Goal: Task Accomplishment & Management: Manage account settings

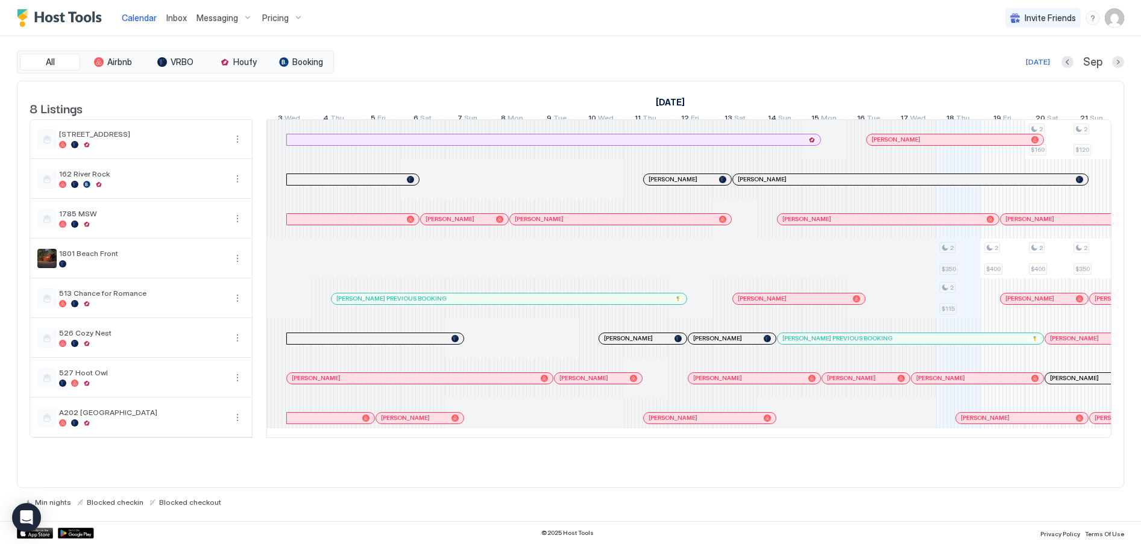
click at [290, 15] on div "Pricing" at bounding box center [282, 18] width 51 height 20
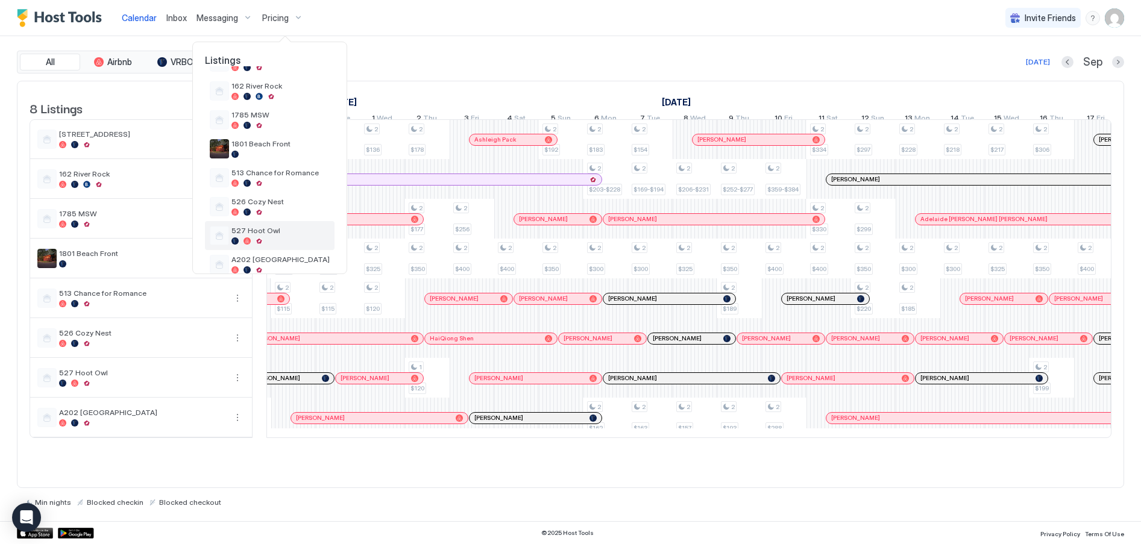
scroll to position [60, 0]
click at [262, 230] on span "527 Hoot Owl" at bounding box center [280, 229] width 98 height 9
click at [250, 235] on div "527 Hoot Owl" at bounding box center [280, 234] width 98 height 19
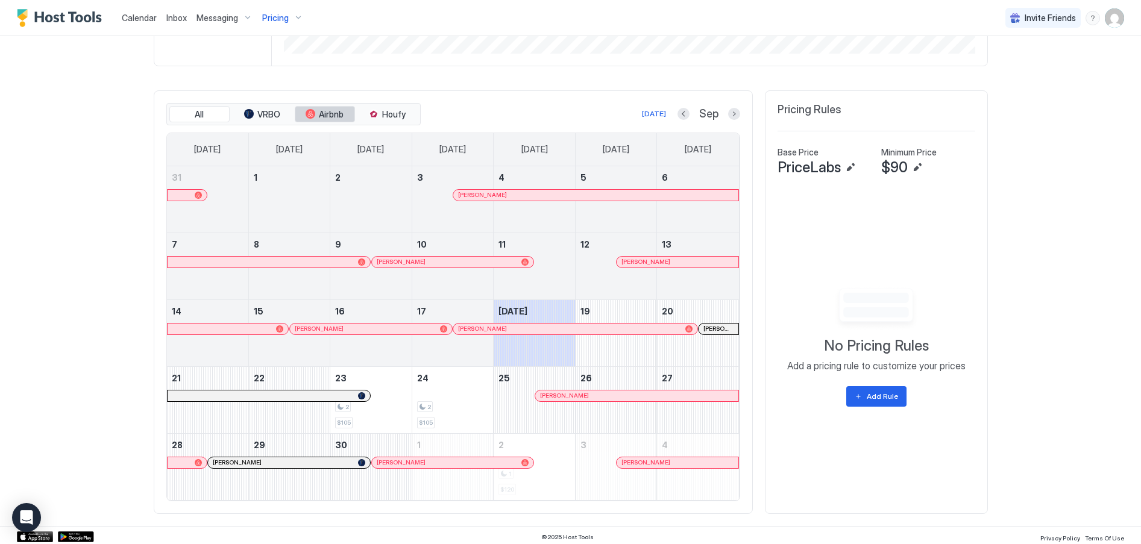
scroll to position [318, 0]
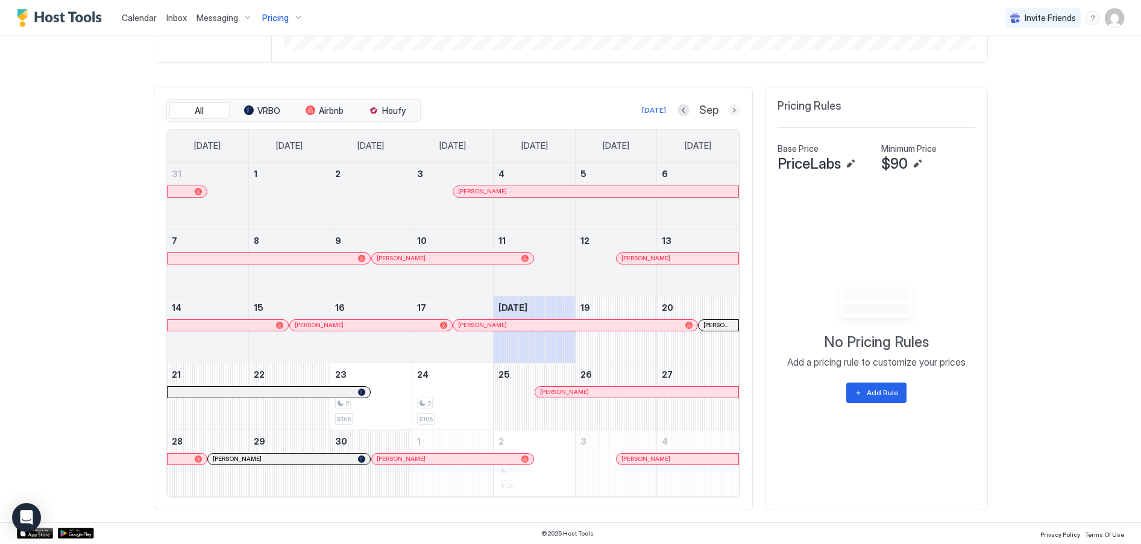
click at [731, 114] on button "Next month" at bounding box center [734, 110] width 12 height 12
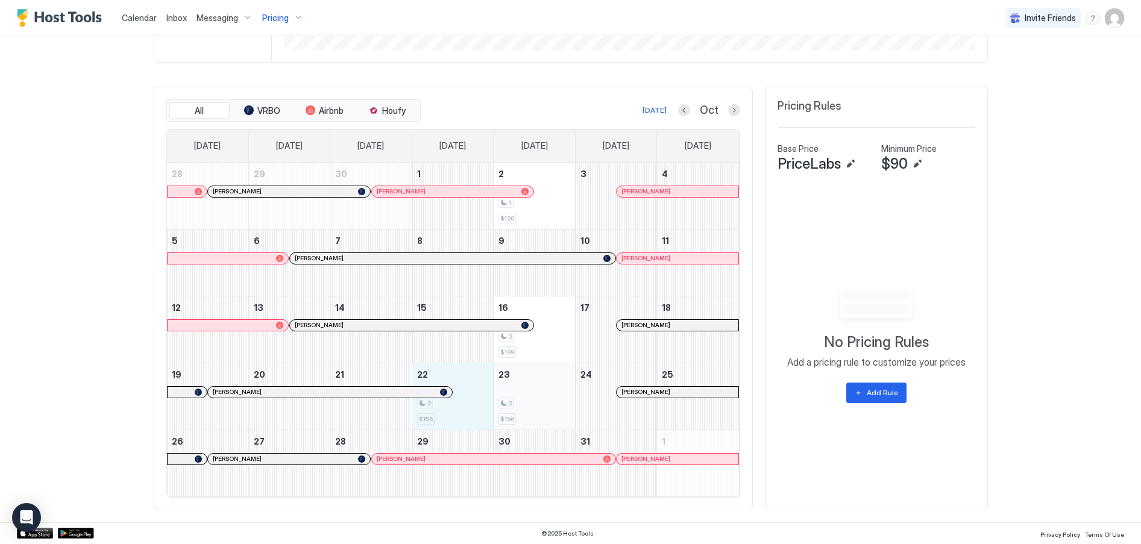
drag, startPoint x: 457, startPoint y: 412, endPoint x: 521, endPoint y: 408, distance: 64.0
click at [521, 408] on tr "19 [PERSON_NAME] 20 21 22 2 $156 23 2 $156 24 [PERSON_NAME] 25" at bounding box center [453, 396] width 572 height 67
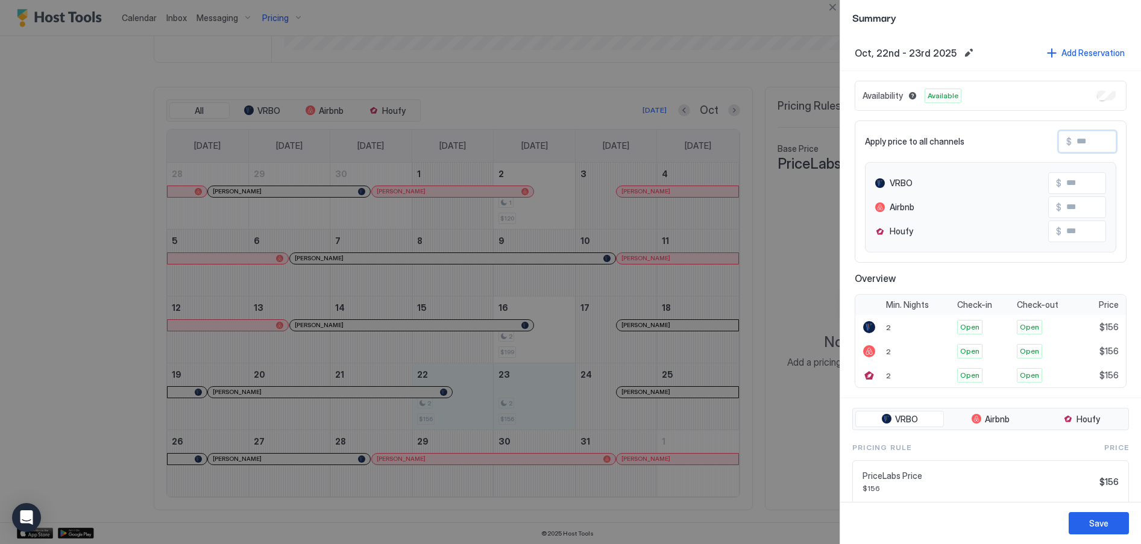
drag, startPoint x: 1088, startPoint y: 144, endPoint x: 1055, endPoint y: 144, distance: 33.2
click at [1058, 144] on div "$" at bounding box center [1087, 142] width 58 height 22
type input "*"
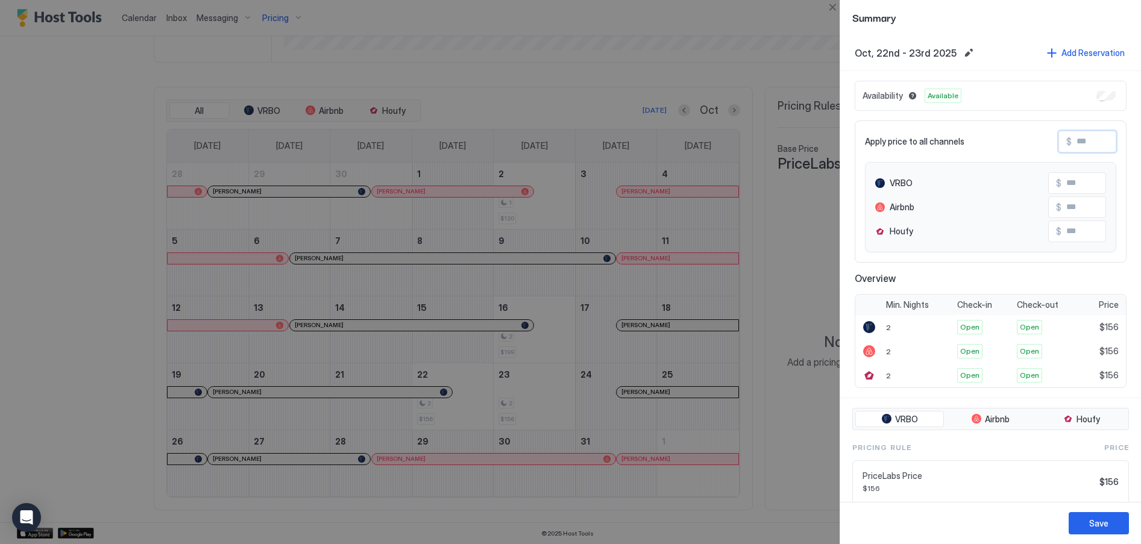
type input "*"
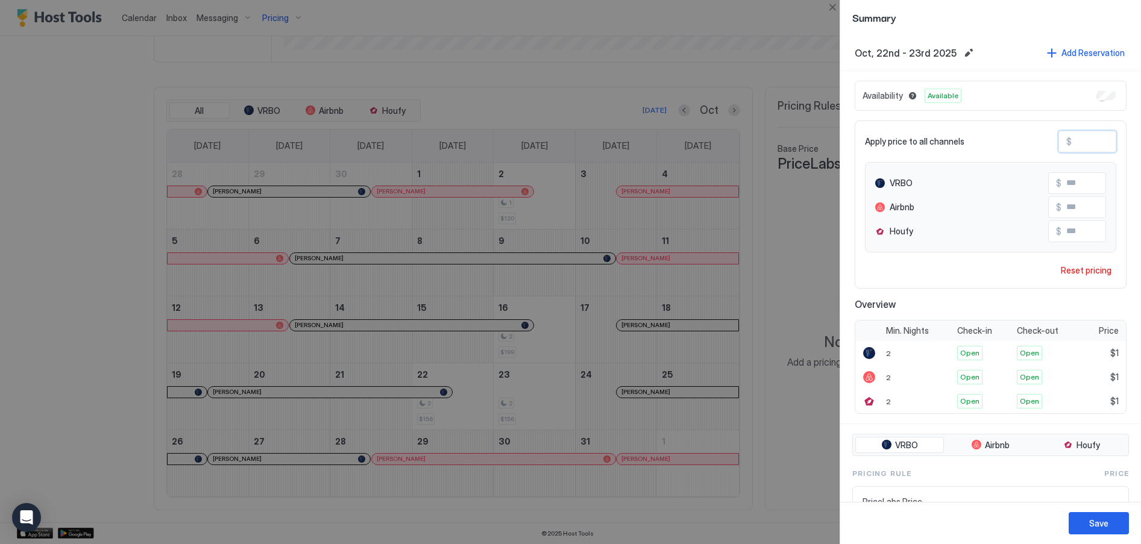
type input "**"
type input "***"
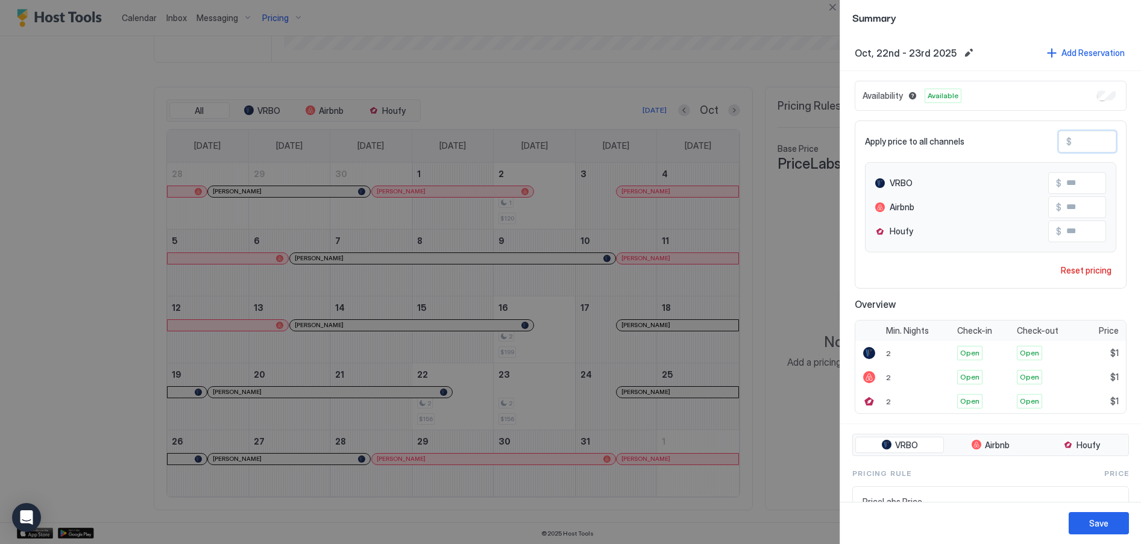
type input "***"
click at [1107, 521] on div "Save" at bounding box center [1098, 523] width 19 height 13
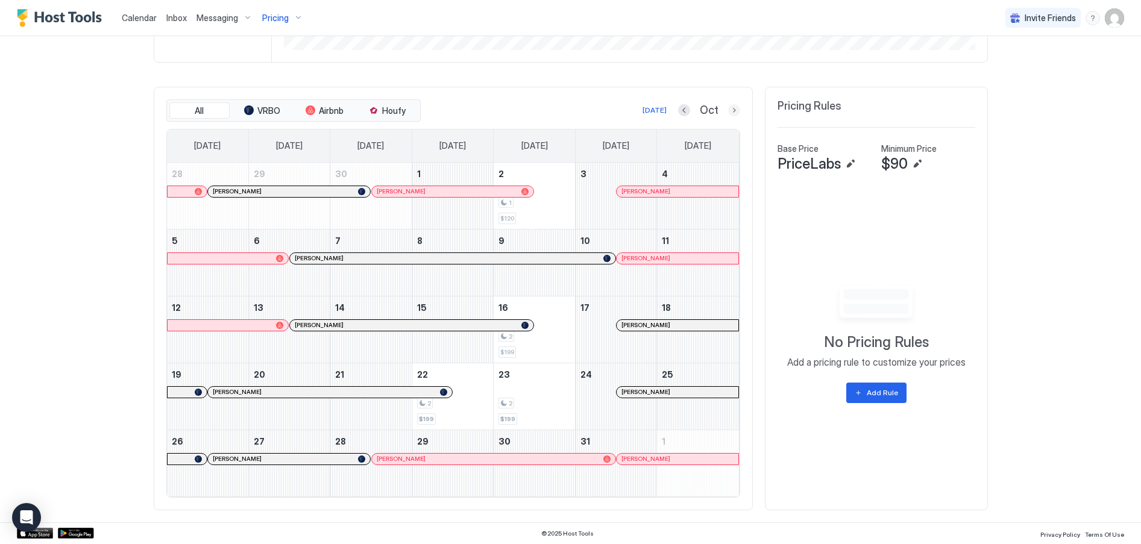
click at [730, 112] on button "Next month" at bounding box center [734, 110] width 12 height 12
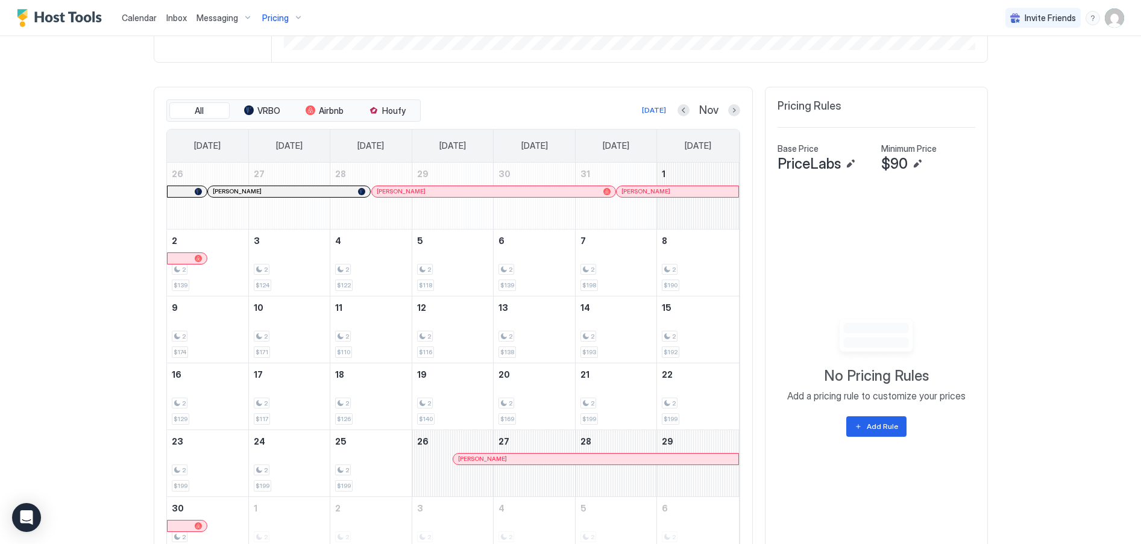
scroll to position [77, 0]
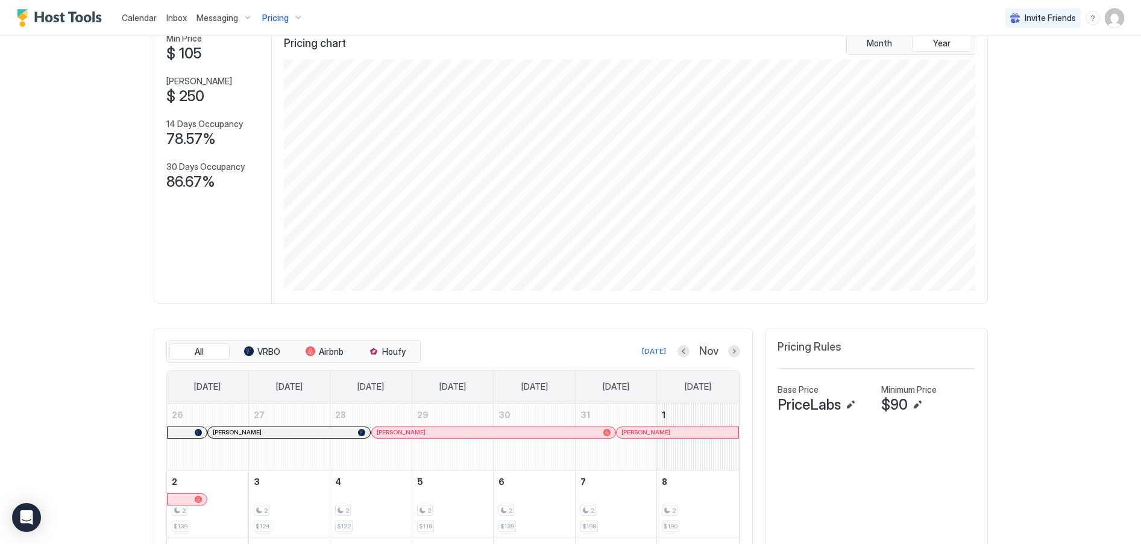
click at [143, 20] on span "Calendar" at bounding box center [139, 18] width 35 height 10
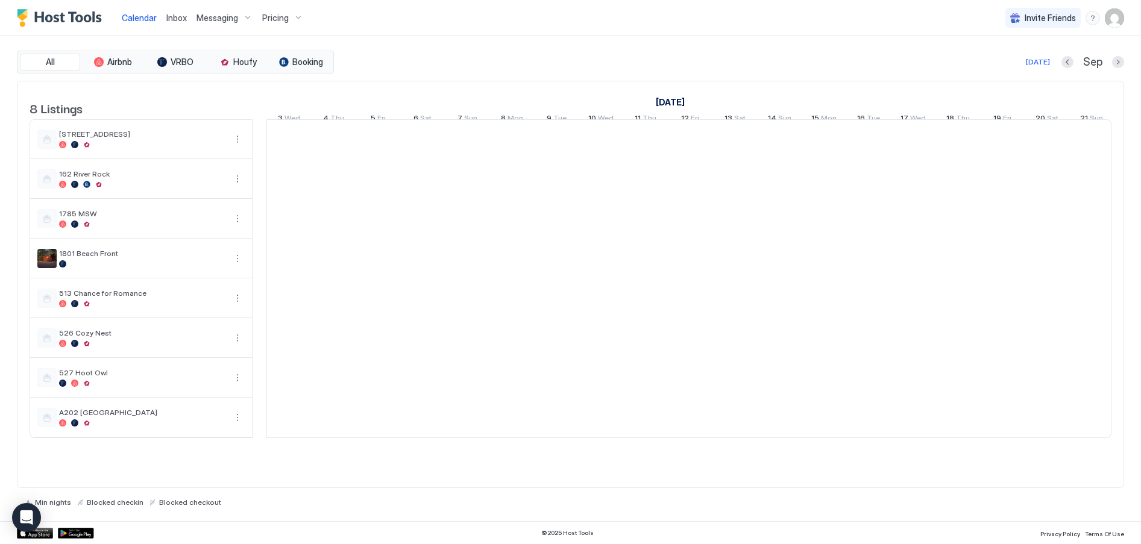
scroll to position [0, 670]
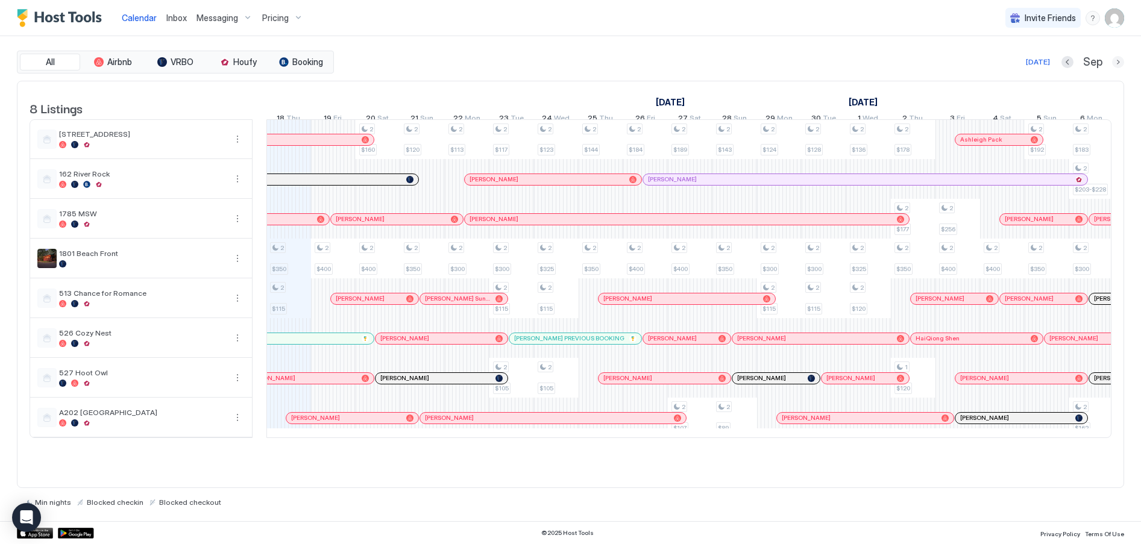
click at [1126, 59] on div "All Airbnb VRBO Houfy Booking [DATE] [DATE] Listings [DATE] [DATE] 3 Wed 4 Thu …" at bounding box center [570, 278] width 1141 height 485
click at [1123, 63] on div "All Airbnb VRBO Houfy Booking [DATE] [DATE] Listings [DATE] [DATE] 3 Wed 4 Thu …" at bounding box center [570, 278] width 1141 height 485
click at [1119, 64] on button "Next month" at bounding box center [1118, 62] width 12 height 12
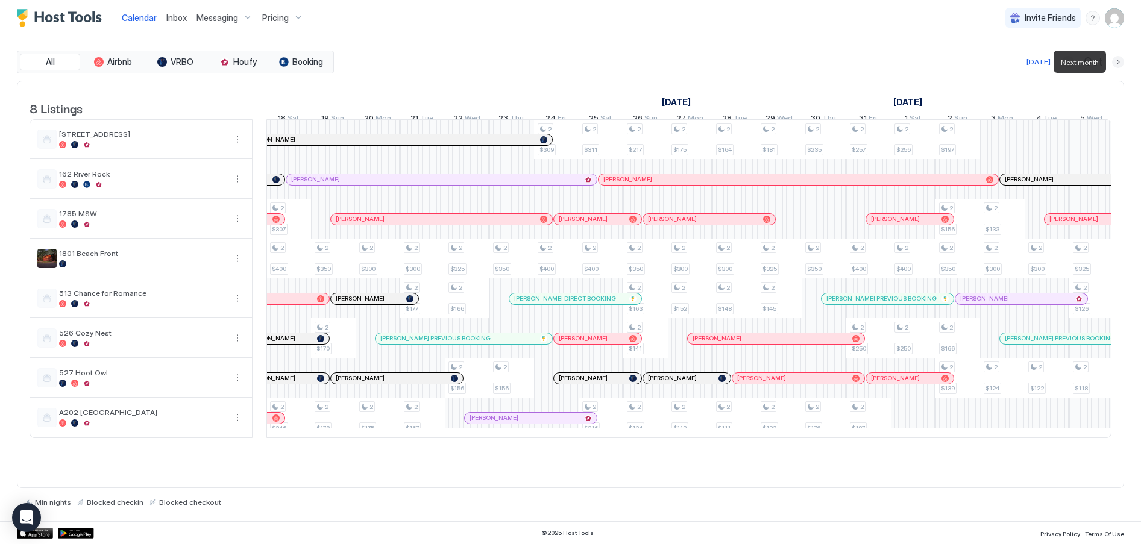
click at [1119, 63] on button "Next month" at bounding box center [1118, 62] width 12 height 12
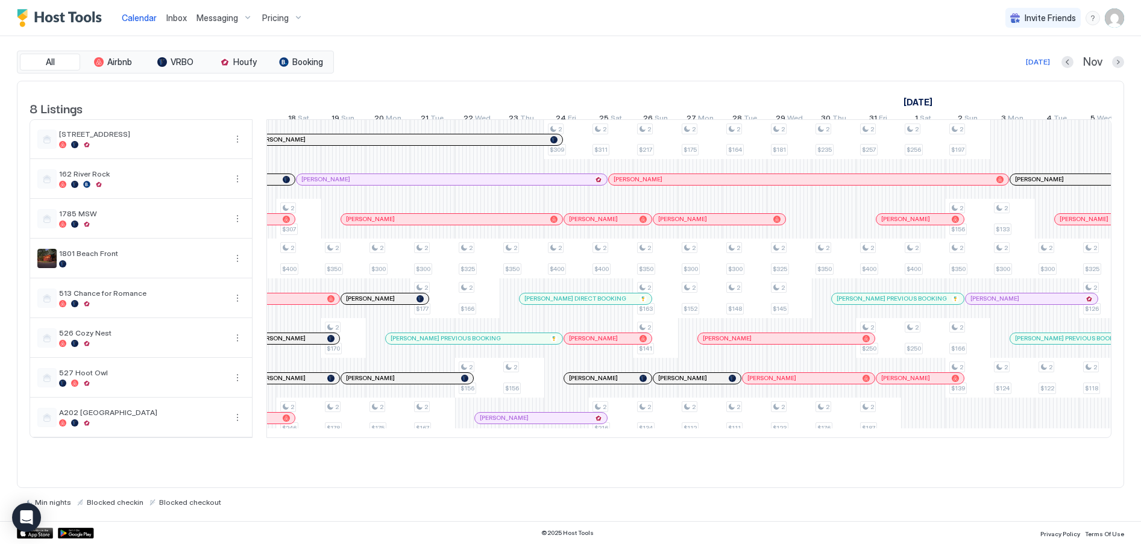
scroll to position [0, 928]
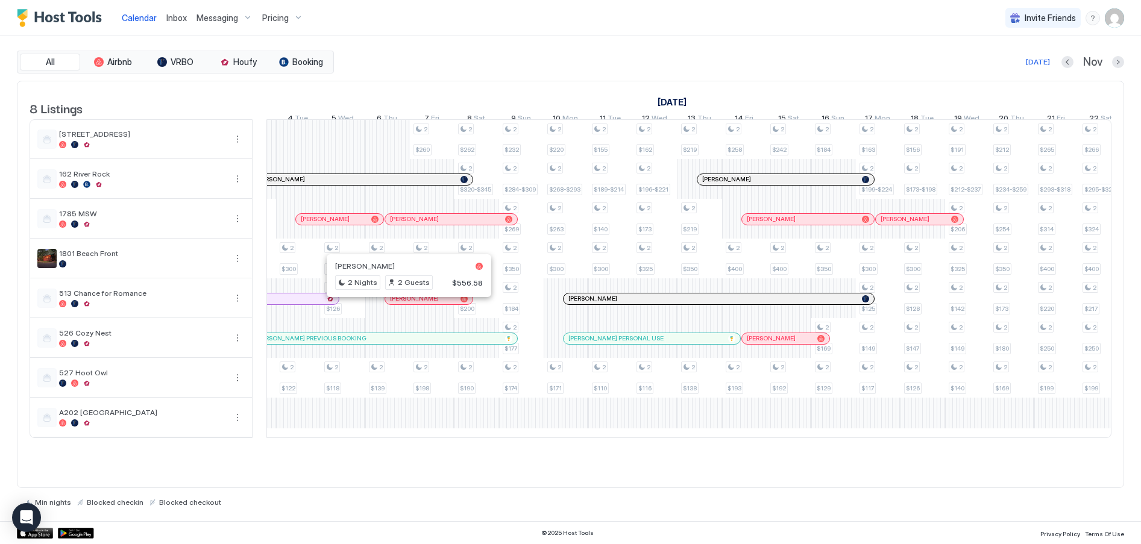
click at [404, 304] on div at bounding box center [404, 299] width 10 height 10
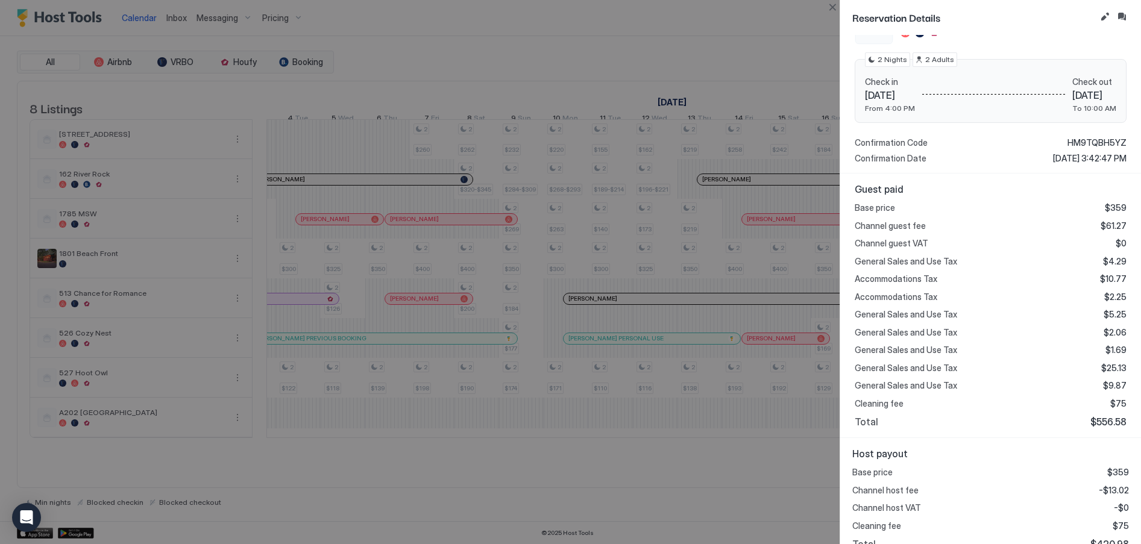
scroll to position [172, 0]
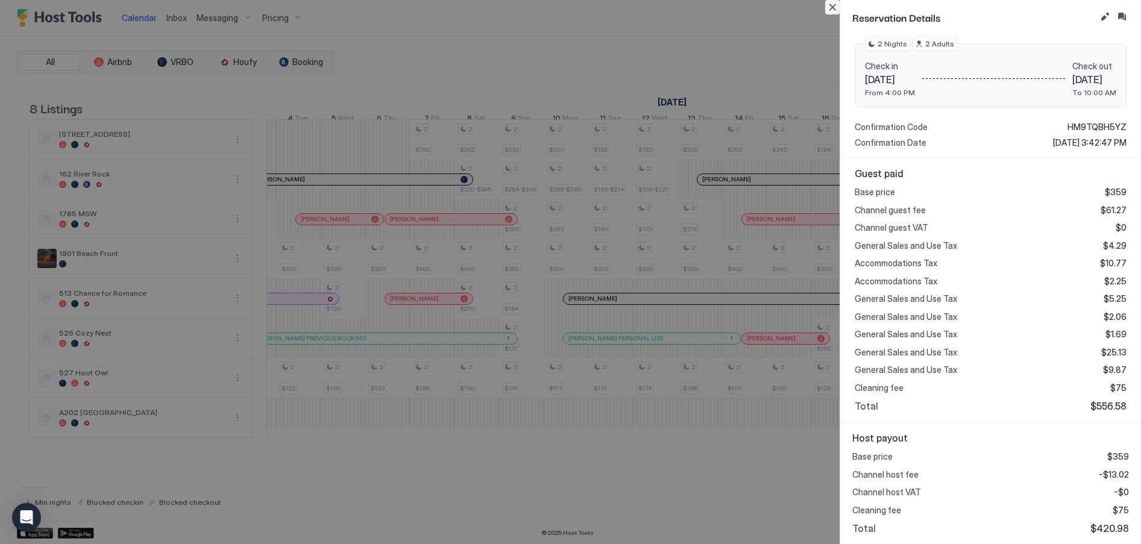
click at [834, 6] on button "Close" at bounding box center [832, 7] width 14 height 14
